Goal: Obtain resource: Obtain resource

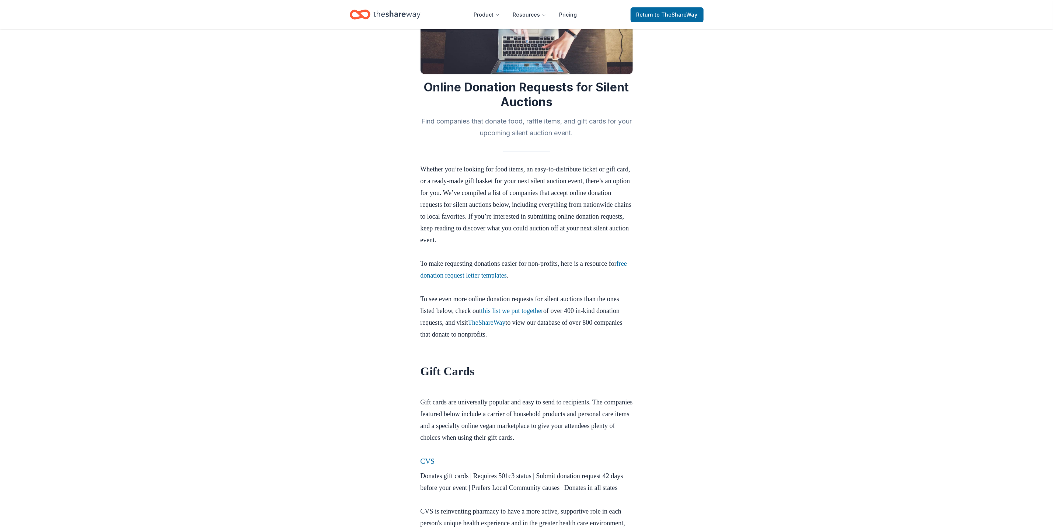
scroll to position [111, 0]
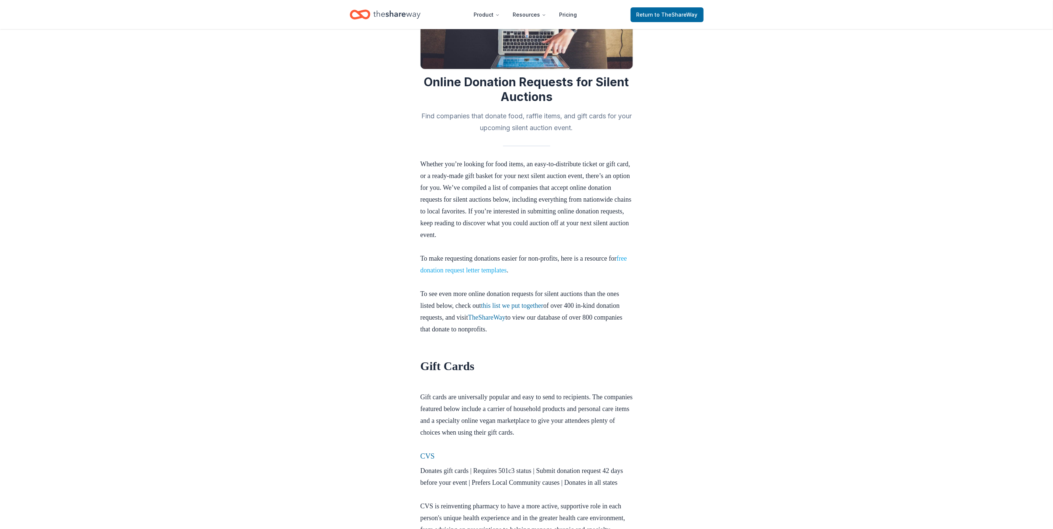
click at [501, 270] on link "free donation request letter templates" at bounding box center [524, 264] width 207 height 19
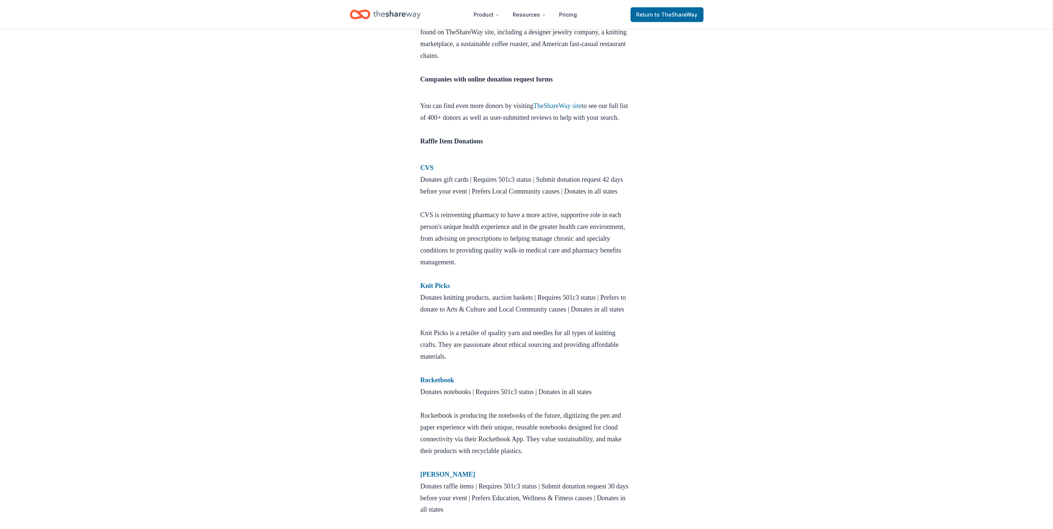
scroll to position [553, 0]
click at [427, 171] on strong "CVS" at bounding box center [427, 166] width 13 height 7
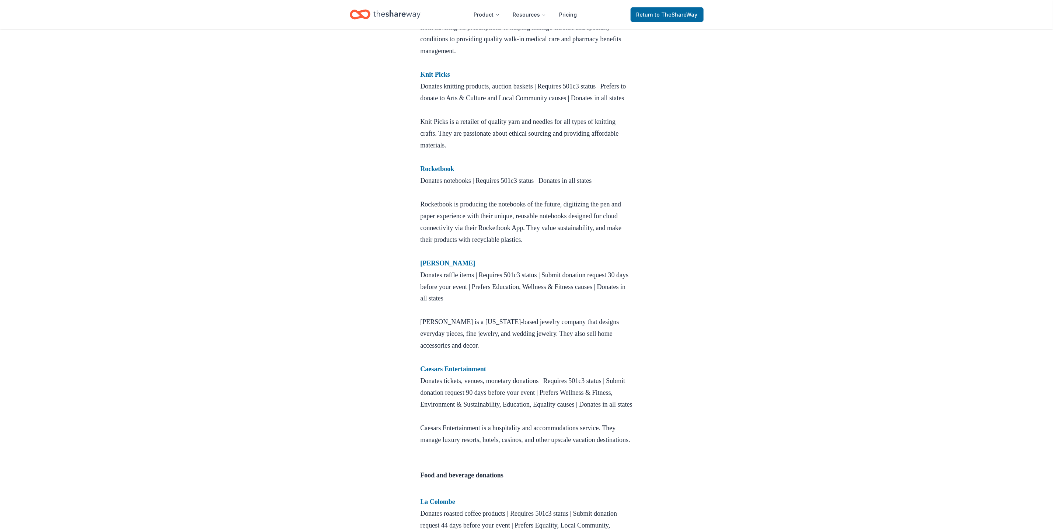
scroll to position [774, 0]
